Goal: Check status

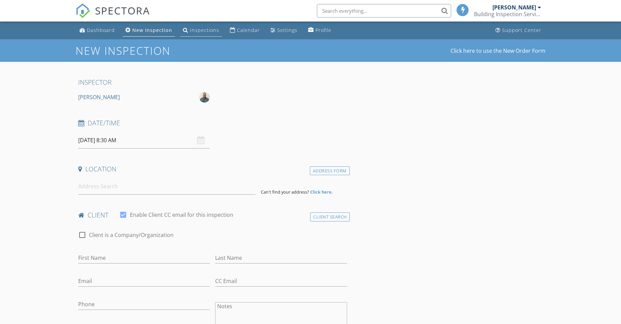
click at [197, 29] on div "Inspections" at bounding box center [204, 30] width 29 height 6
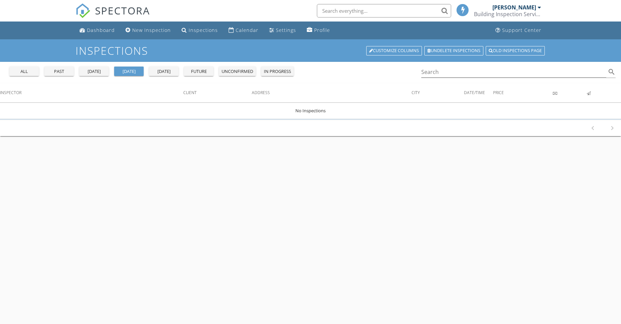
click at [161, 71] on div "[DATE]" at bounding box center [164, 71] width 24 height 7
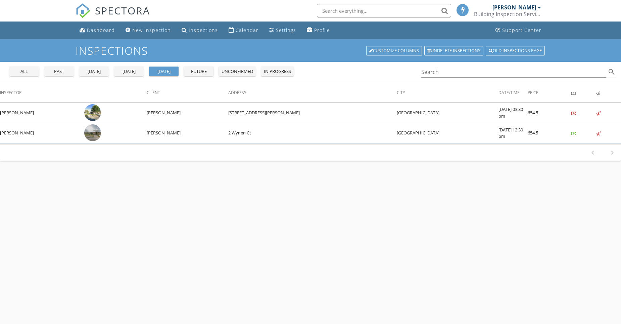
click at [235, 71] on div "unconfirmed" at bounding box center [238, 71] width 32 height 7
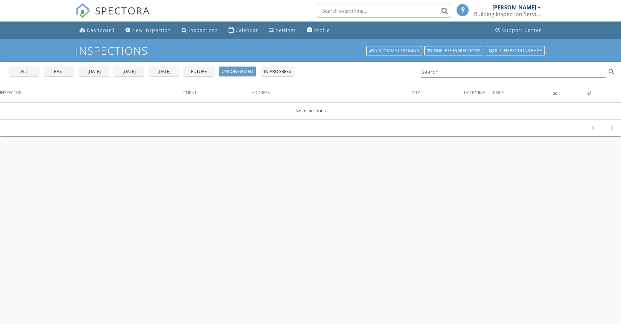
click at [198, 71] on div "future" at bounding box center [199, 71] width 24 height 7
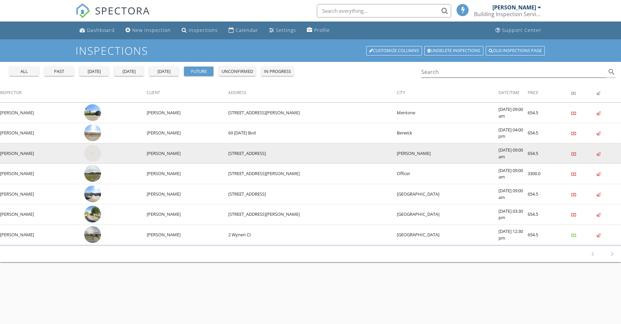
click at [92, 152] on img at bounding box center [92, 153] width 17 height 17
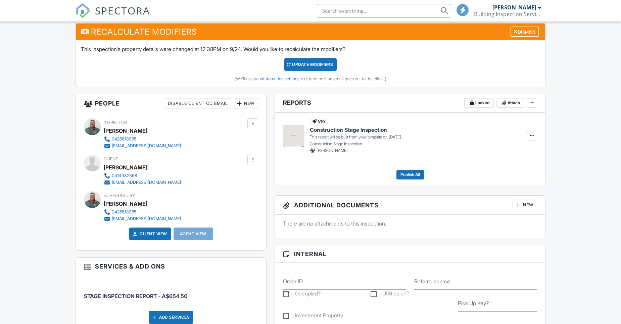
scroll to position [168, 0]
